Goal: Navigation & Orientation: Find specific page/section

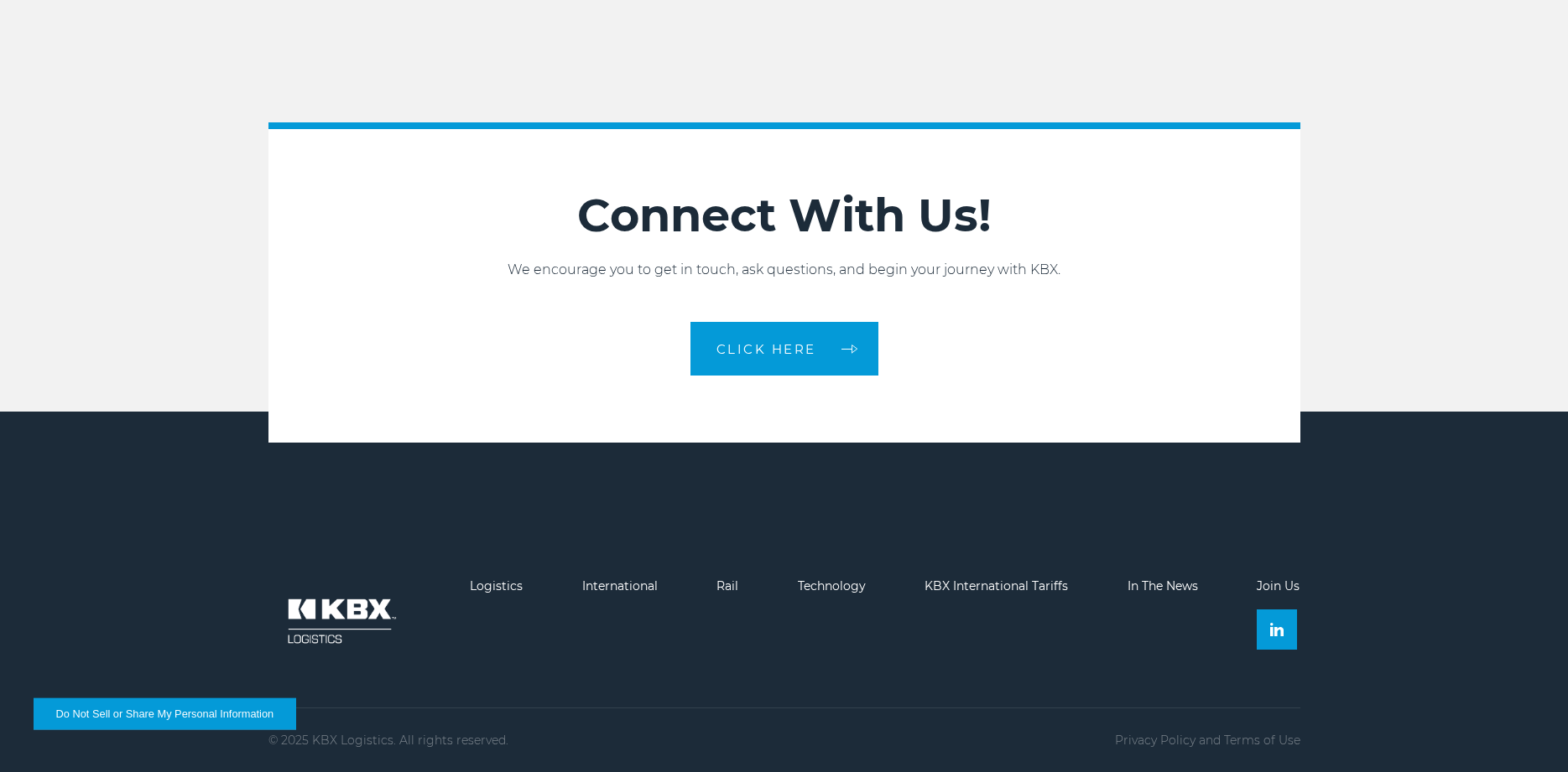
scroll to position [3850, 0]
click at [986, 586] on link "KBX International Tariffs" at bounding box center [996, 586] width 144 height 15
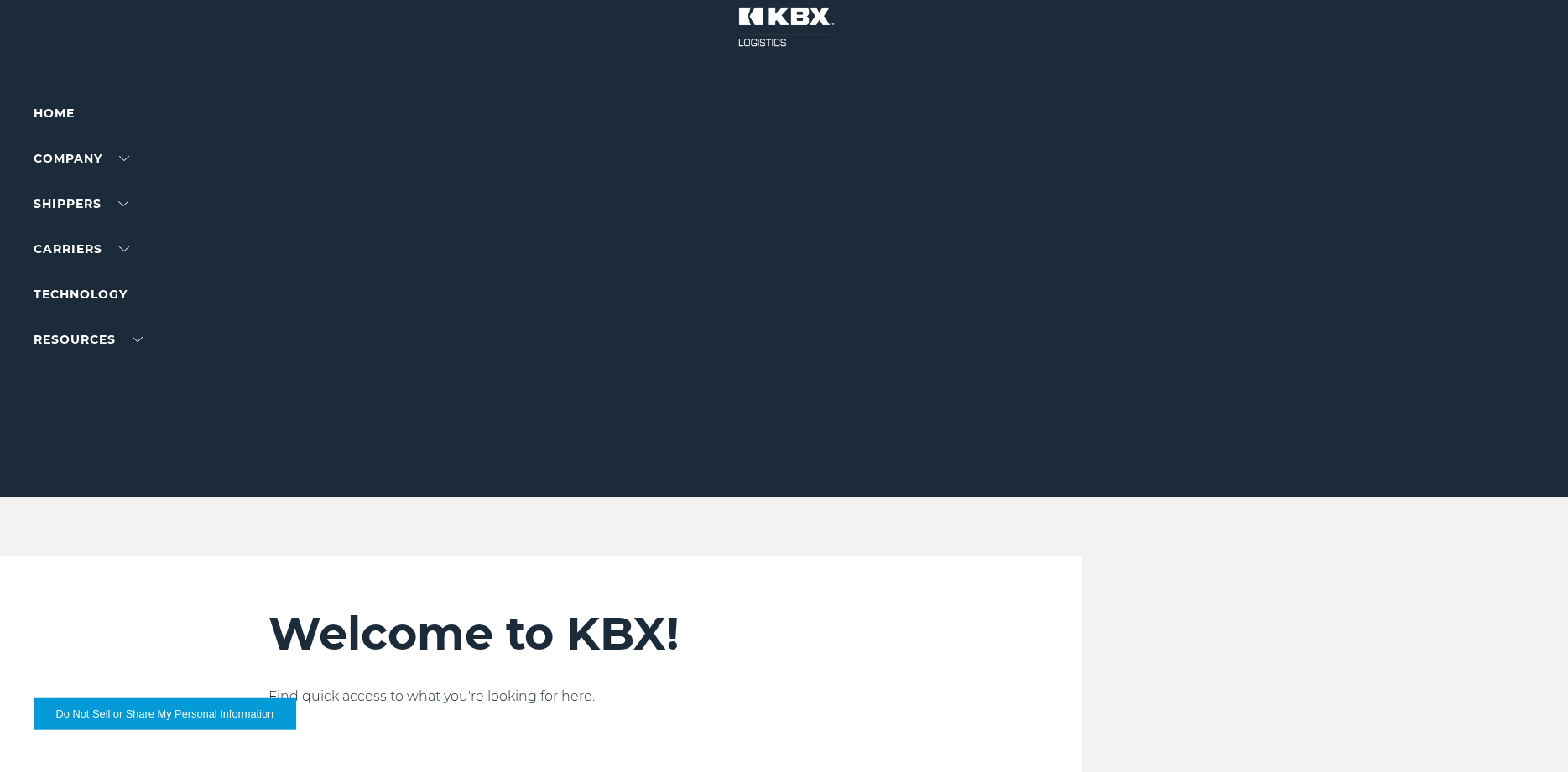
scroll to position [0, 0]
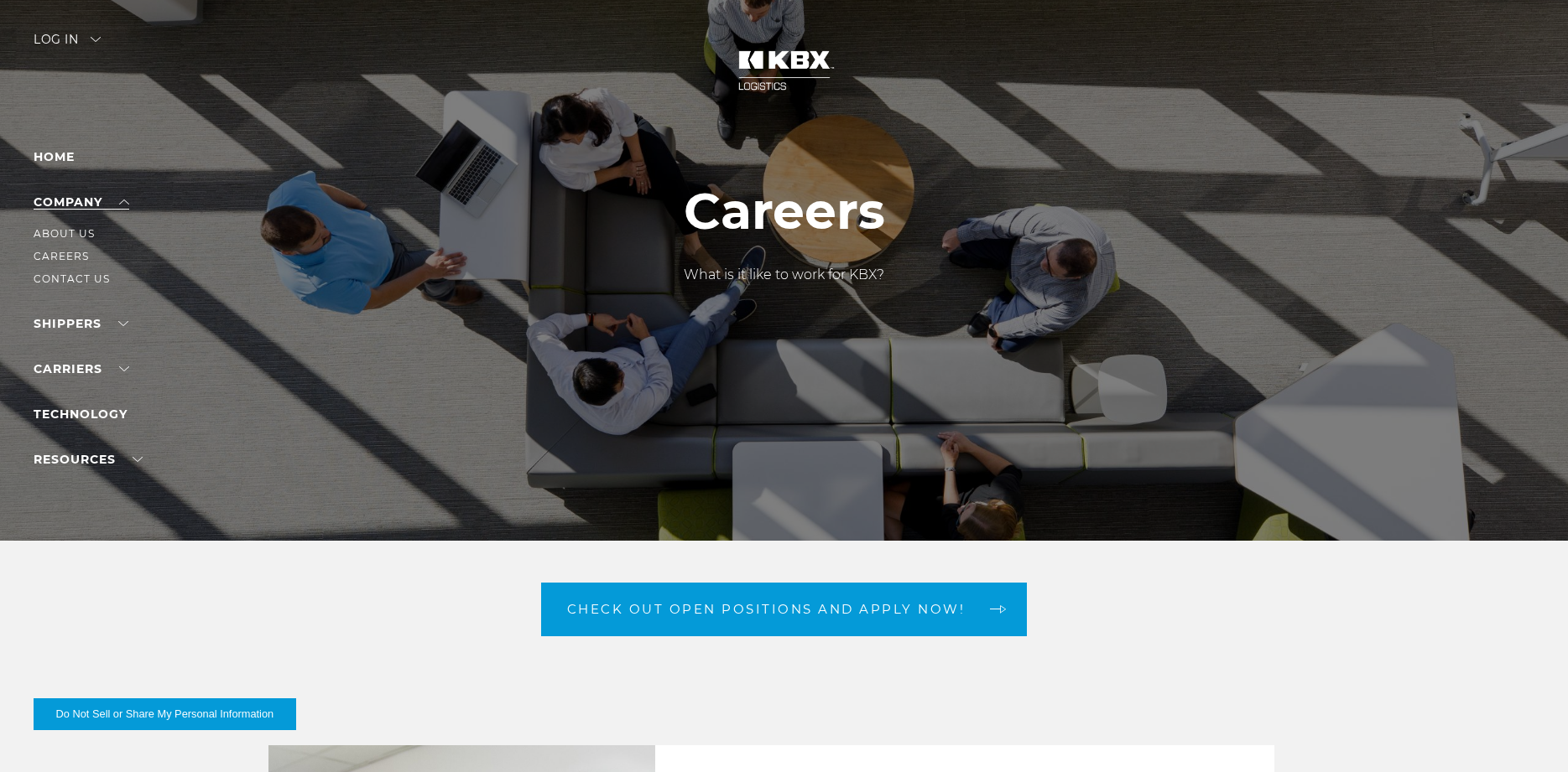
click at [93, 197] on link "Company" at bounding box center [81, 202] width 95 height 15
click at [59, 235] on link "About Us" at bounding box center [65, 233] width 62 height 13
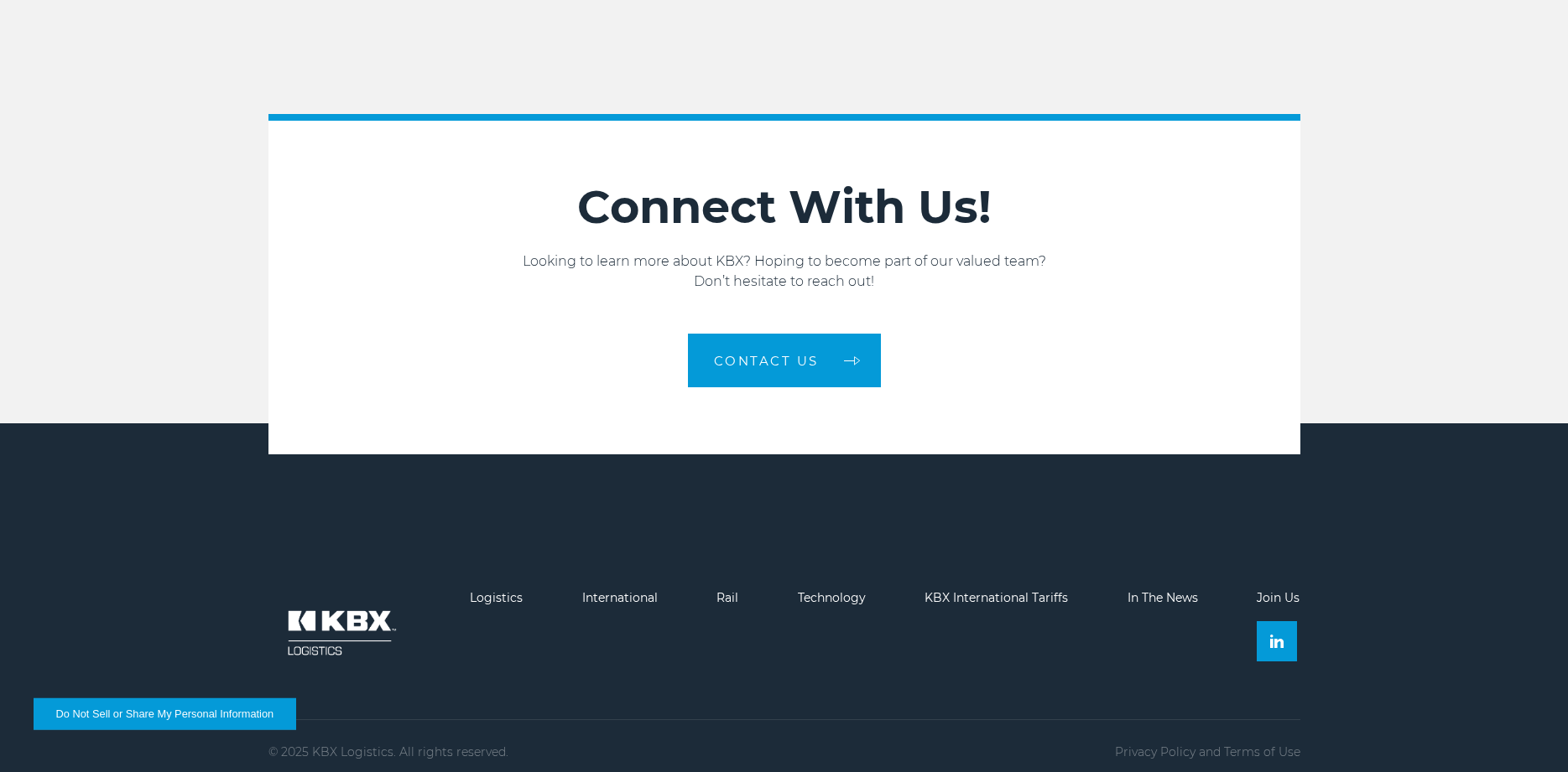
scroll to position [2894, 0]
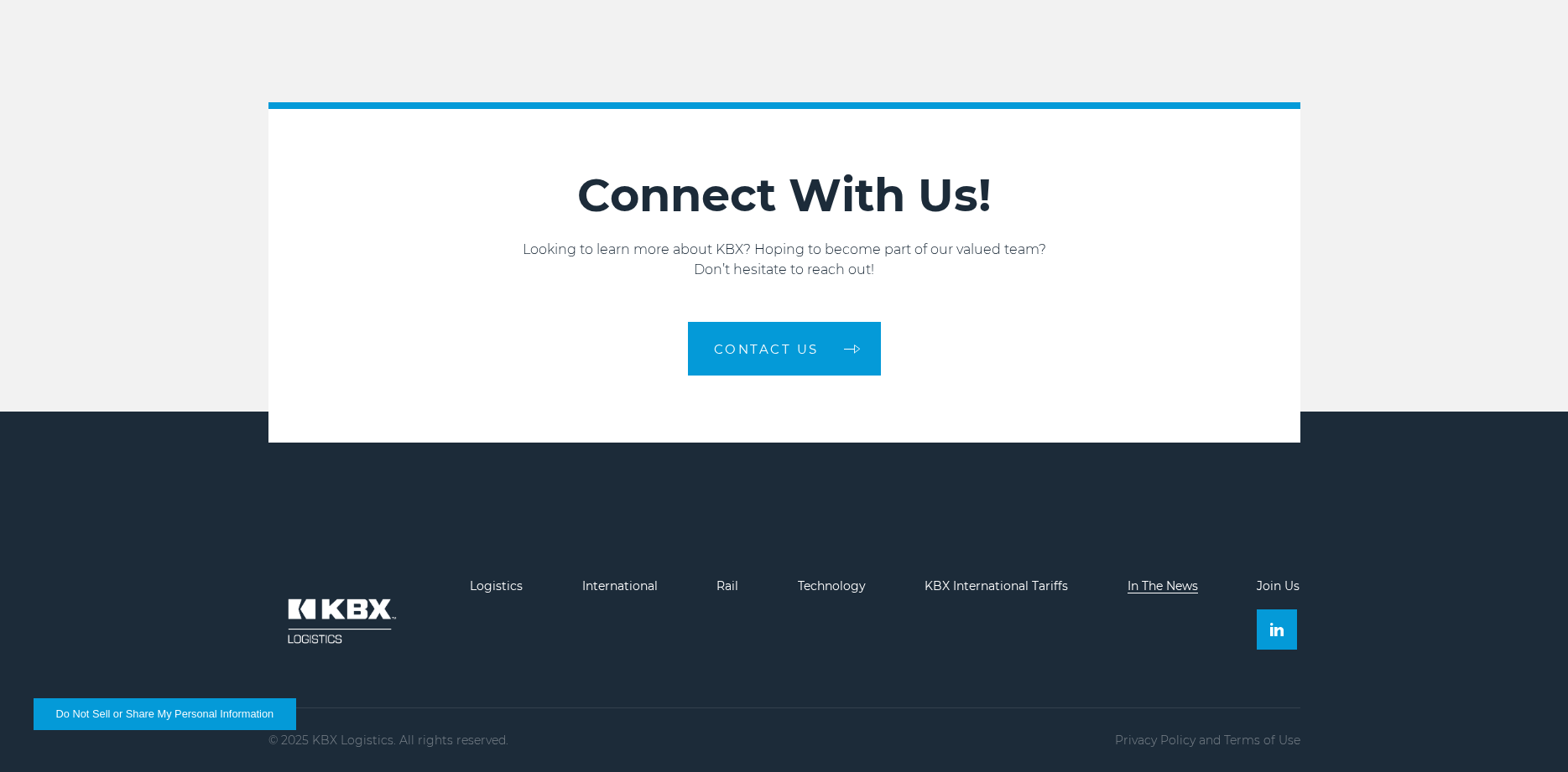
click at [1163, 584] on link "In The News" at bounding box center [1162, 586] width 70 height 15
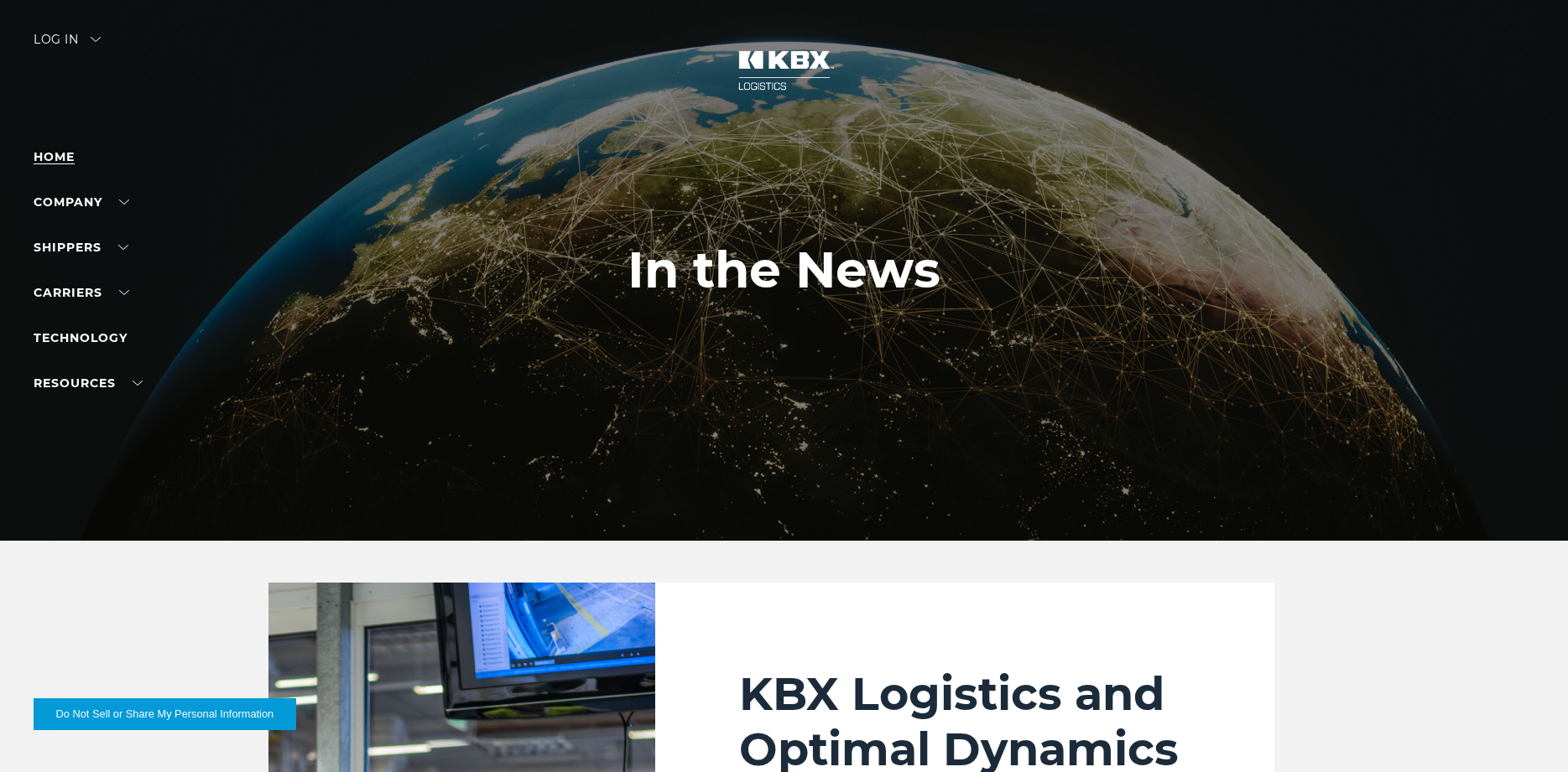
click at [63, 159] on link "Home" at bounding box center [54, 157] width 41 height 15
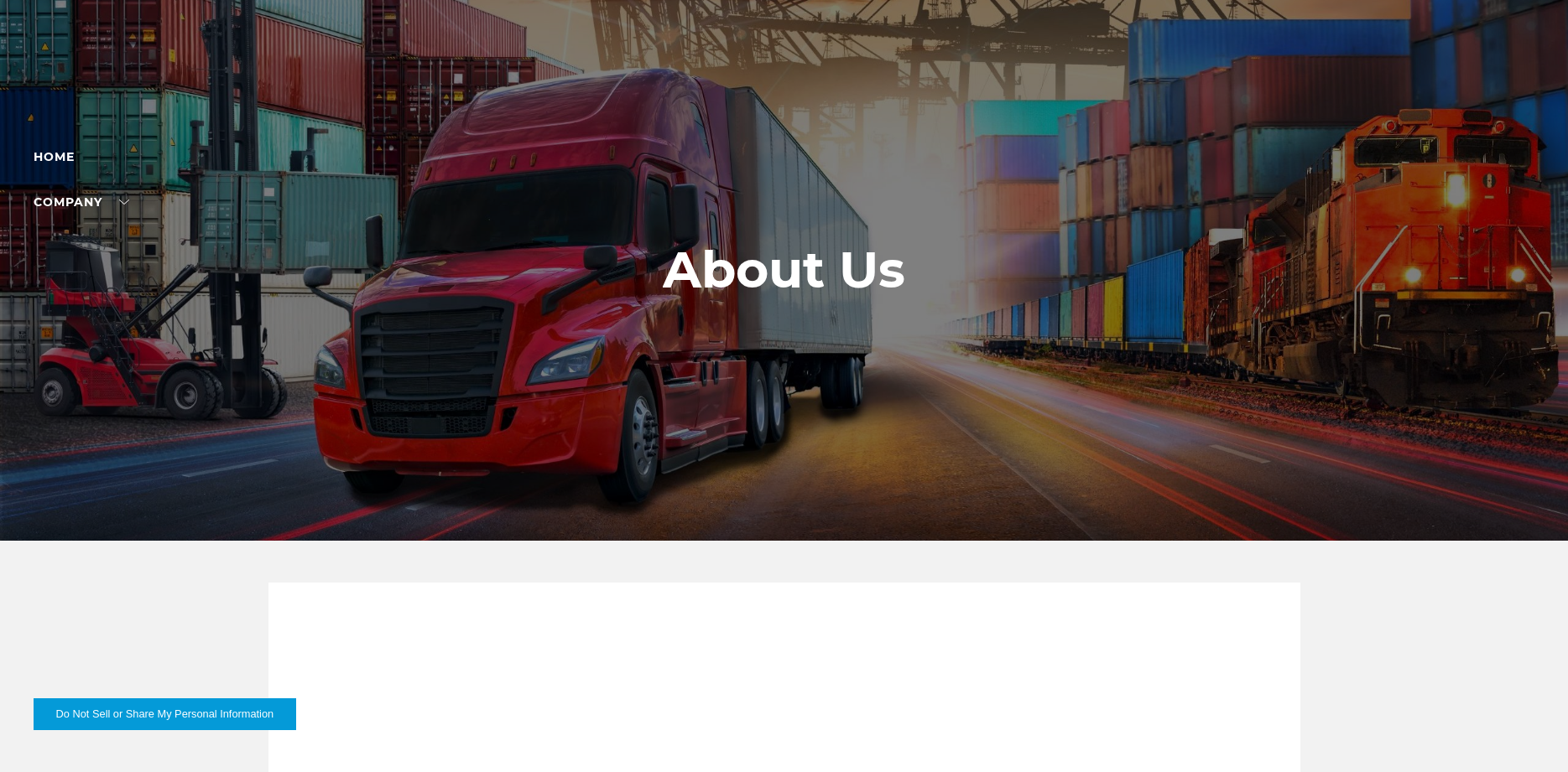
scroll to position [2793, 0]
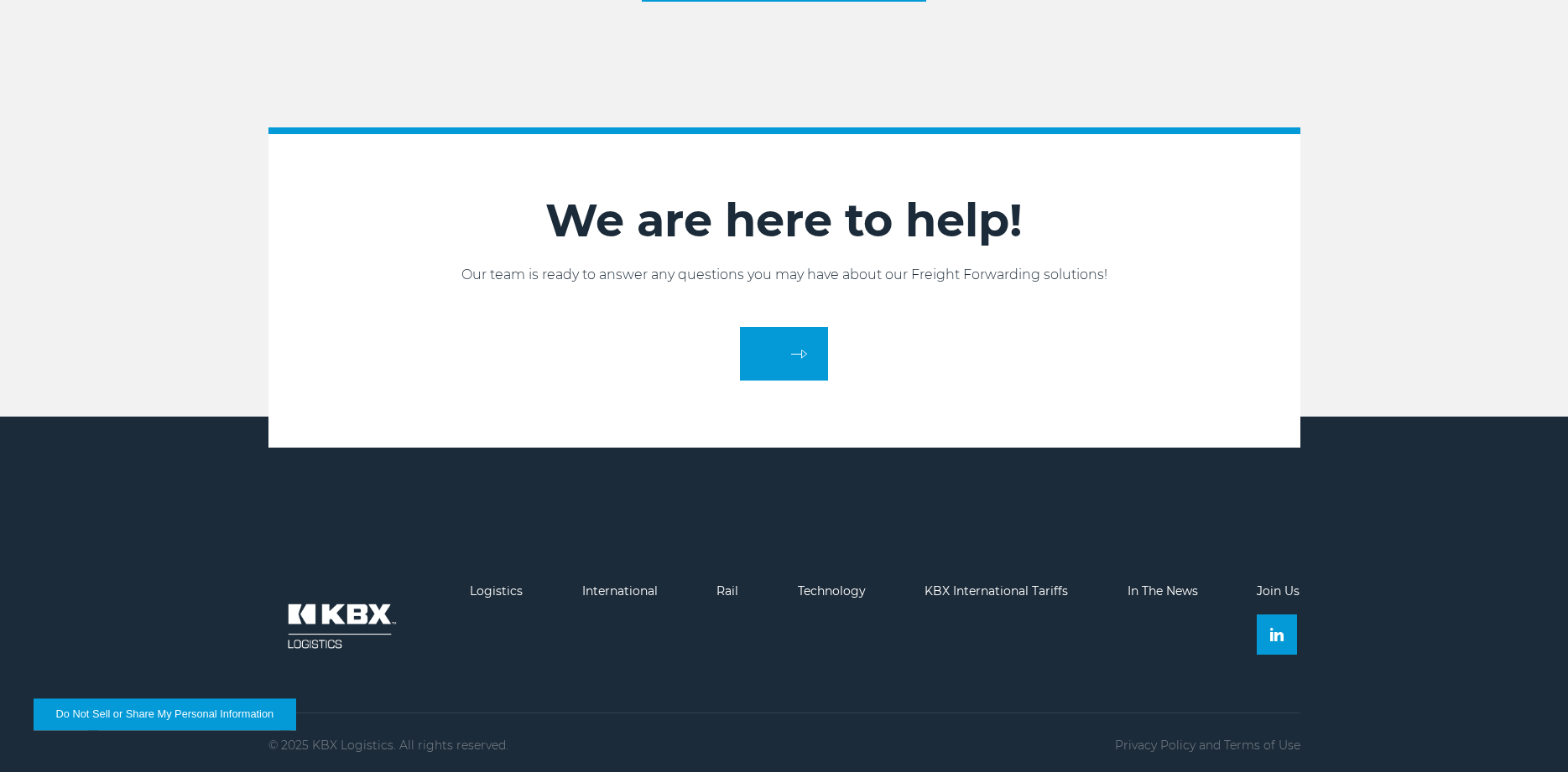
scroll to position [2835, 0]
